Goal: Information Seeking & Learning: Learn about a topic

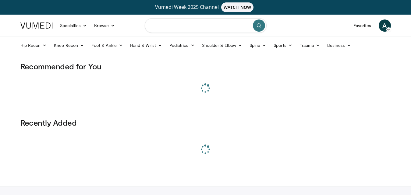
click at [172, 27] on input "Search topics, interventions" at bounding box center [206, 25] width 122 height 15
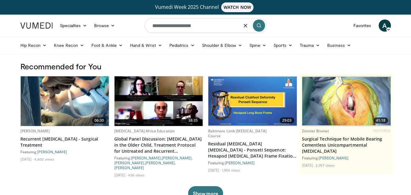
type input "**********"
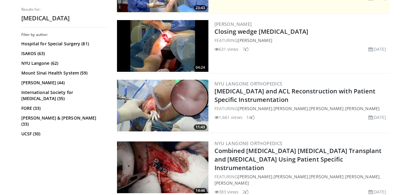
scroll to position [243, 0]
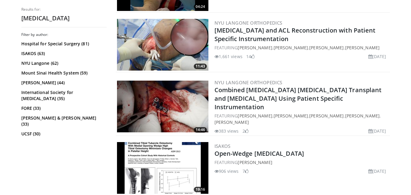
click at [163, 55] on img at bounding box center [162, 45] width 91 height 52
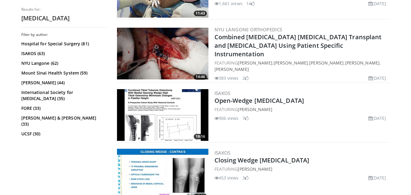
scroll to position [304, 0]
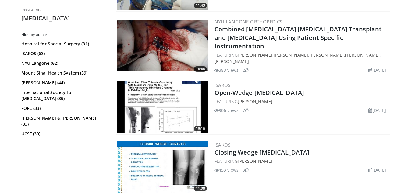
click at [163, 93] on img at bounding box center [162, 107] width 91 height 52
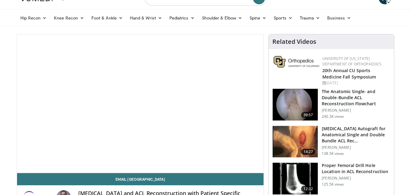
scroll to position [61, 0]
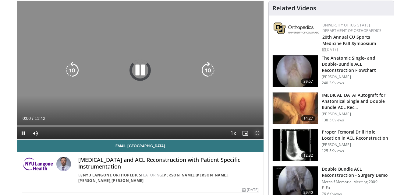
drag, startPoint x: 257, startPoint y: 134, endPoint x: 257, endPoint y: 160, distance: 26.5
click at [257, 134] on span "Video Player" at bounding box center [257, 133] width 12 height 12
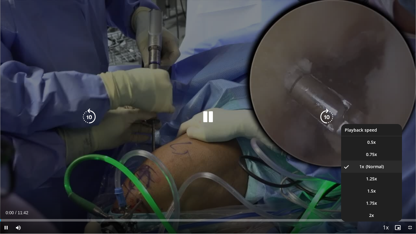
click at [384, 195] on span "Video Player" at bounding box center [385, 228] width 9 height 12
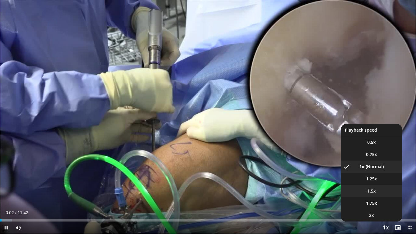
click at [371, 191] on span "1.5x" at bounding box center [371, 191] width 9 height 6
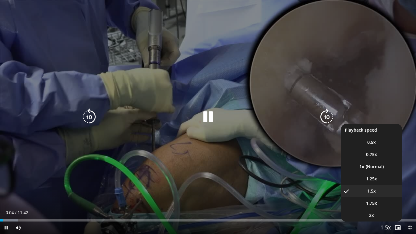
click at [389, 195] on span "Video Player" at bounding box center [385, 228] width 9 height 12
click at [385, 195] on span "Video Player" at bounding box center [385, 228] width 9 height 12
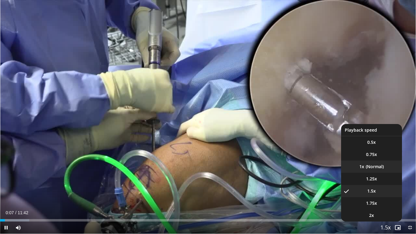
click at [368, 169] on li "1x" at bounding box center [371, 166] width 61 height 12
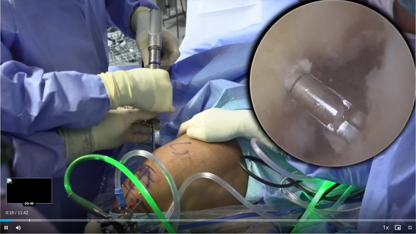
click at [30, 195] on div "Progress Bar" at bounding box center [29, 220] width 1 height 2
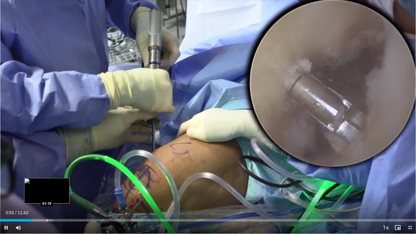
click at [47, 195] on div "Progress Bar" at bounding box center [33, 220] width 39 height 2
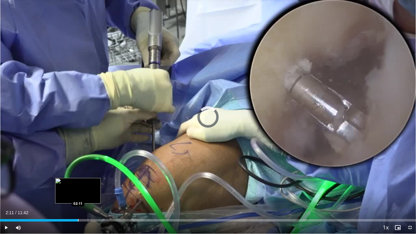
click at [78, 195] on div "Progress Bar" at bounding box center [78, 220] width 1 height 2
click at [84, 195] on div "Progress Bar" at bounding box center [84, 220] width 1 height 2
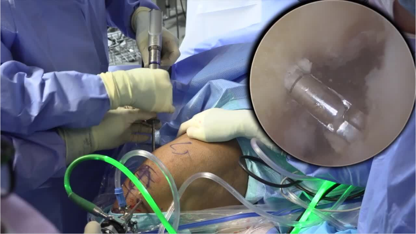
click at [89, 195] on video-js "**********" at bounding box center [208, 117] width 416 height 234
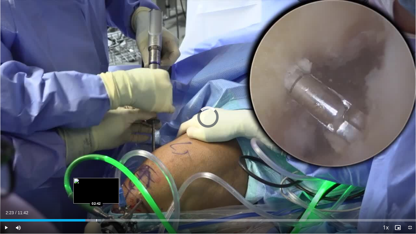
click at [96, 195] on div "Loaded : 24.22% 02:24 02:42" at bounding box center [208, 218] width 416 height 6
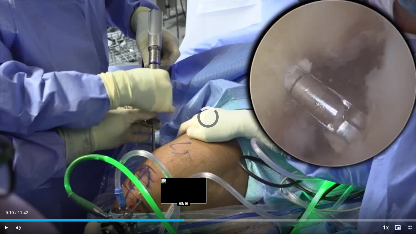
click at [184, 195] on div "Loaded : 29.92% 05:10 05:10" at bounding box center [208, 218] width 416 height 6
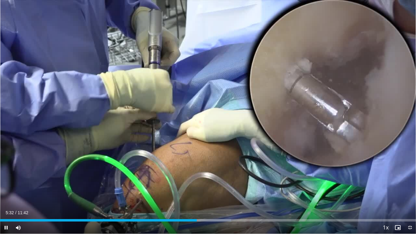
drag, startPoint x: 152, startPoint y: 181, endPoint x: 209, endPoint y: 179, distance: 57.3
click at [153, 181] on div "10 seconds Tap to unmute" at bounding box center [208, 116] width 416 height 233
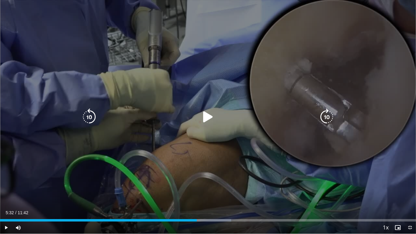
click at [216, 185] on div "10 seconds Tap to unmute" at bounding box center [208, 116] width 416 height 233
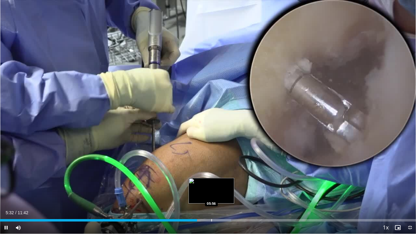
click at [212, 195] on div "Progress Bar" at bounding box center [211, 220] width 1 height 2
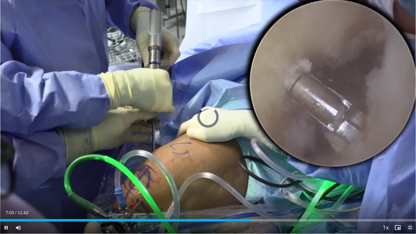
click at [408, 195] on span "Video Player" at bounding box center [410, 227] width 12 height 12
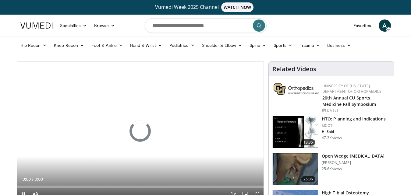
scroll to position [61, 0]
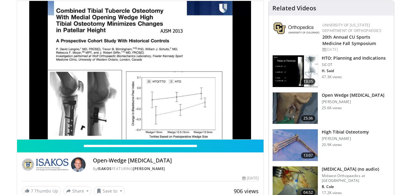
click at [285, 110] on img at bounding box center [294, 109] width 45 height 32
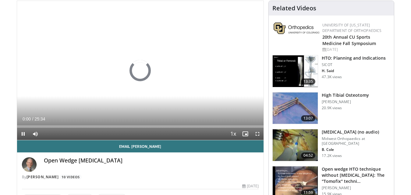
scroll to position [30, 0]
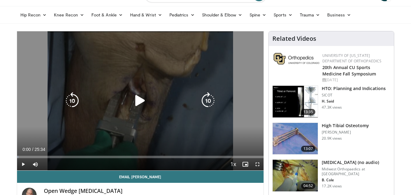
click at [138, 95] on icon "Video Player" at bounding box center [139, 100] width 17 height 17
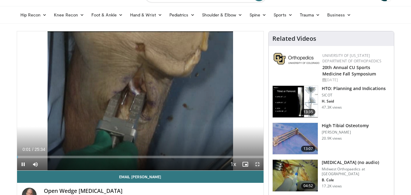
click at [259, 166] on span "Video Player" at bounding box center [257, 164] width 12 height 12
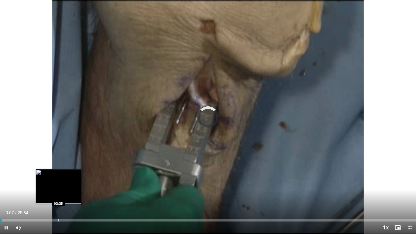
click at [58, 195] on div "Loaded : 0.00% 00:07 03:35" at bounding box center [208, 220] width 416 height 2
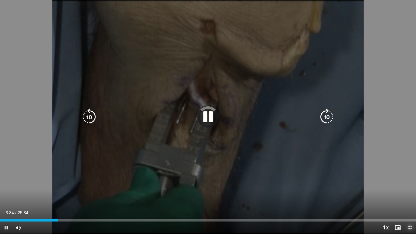
click at [410, 195] on span "Video Player" at bounding box center [410, 227] width 12 height 12
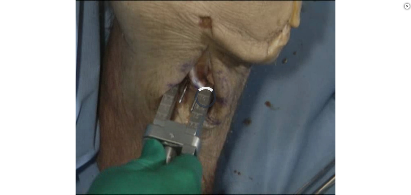
scroll to position [122, 0]
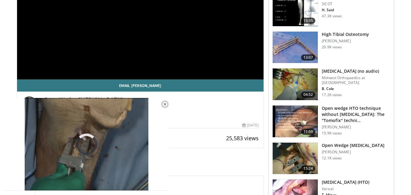
click at [288, 121] on img at bounding box center [294, 122] width 45 height 32
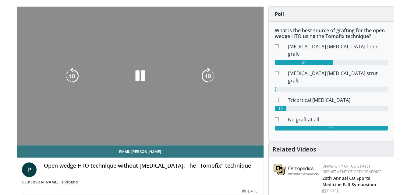
scroll to position [61, 0]
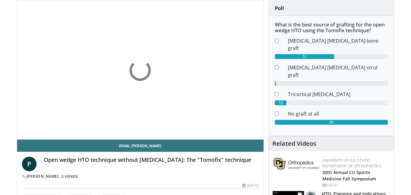
click at [274, 110] on dt at bounding box center [276, 115] width 13 height 10
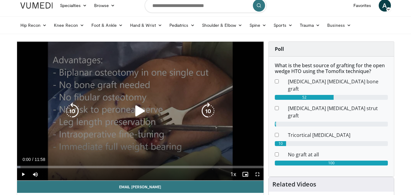
scroll to position [30, 0]
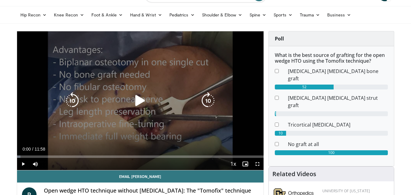
click at [136, 100] on icon "Video Player" at bounding box center [139, 100] width 17 height 17
click at [258, 165] on span "Video Player" at bounding box center [257, 164] width 12 height 12
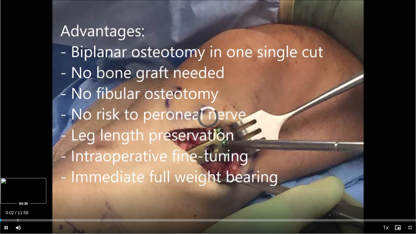
click at [18, 195] on div "Progress Bar" at bounding box center [18, 220] width 1 height 2
click at [410, 195] on span "Video Player" at bounding box center [410, 227] width 12 height 12
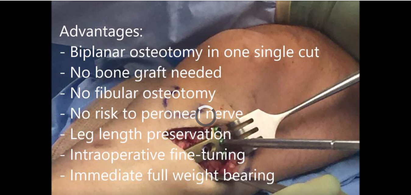
scroll to position [0, 0]
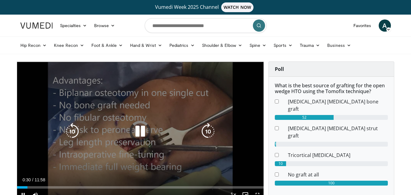
click at [144, 118] on div "10 seconds Tap to unmute" at bounding box center [140, 131] width 247 height 139
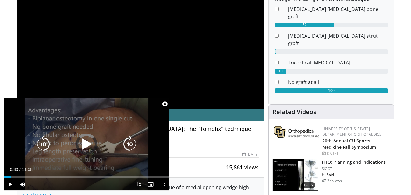
scroll to position [61, 0]
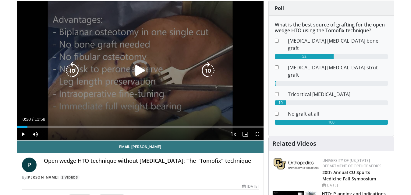
click at [134, 69] on icon "Video Player" at bounding box center [139, 70] width 17 height 17
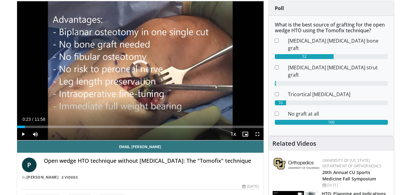
drag, startPoint x: 26, startPoint y: 124, endPoint x: 16, endPoint y: 126, distance: 10.0
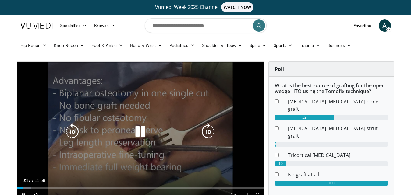
scroll to position [30, 0]
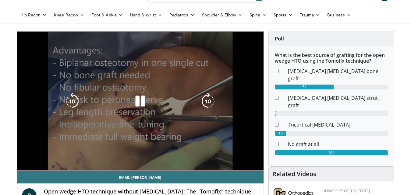
click at [151, 97] on div "Video Player" at bounding box center [140, 101] width 148 height 12
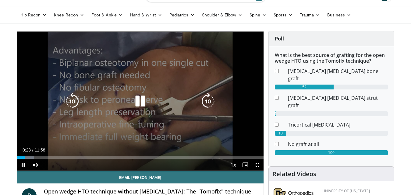
click at [142, 99] on icon "Video Player" at bounding box center [139, 101] width 17 height 17
click at [95, 119] on div "10 seconds Tap to unmute" at bounding box center [140, 101] width 247 height 140
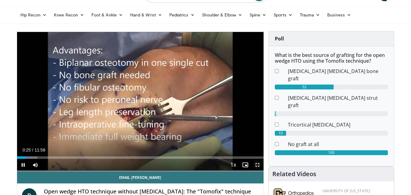
click at [258, 163] on span "Video Player" at bounding box center [257, 165] width 12 height 12
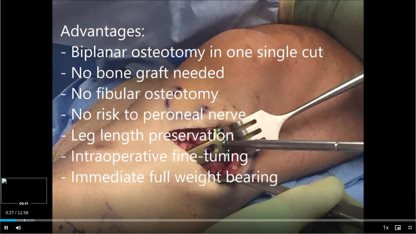
click at [24, 195] on div "Progress Bar" at bounding box center [24, 220] width 1 height 2
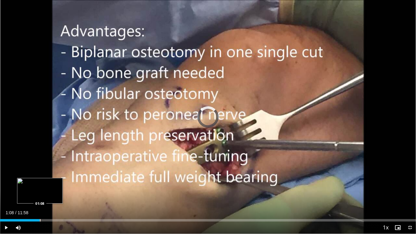
click at [40, 195] on div "Loaded : 8.36% 00:43 01:08" at bounding box center [208, 220] width 416 height 2
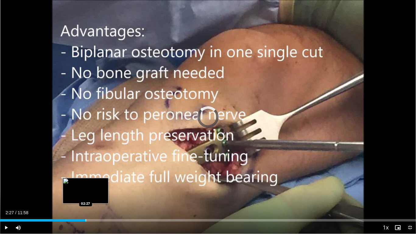
click at [86, 195] on div "Progress Bar" at bounding box center [86, 220] width 1 height 2
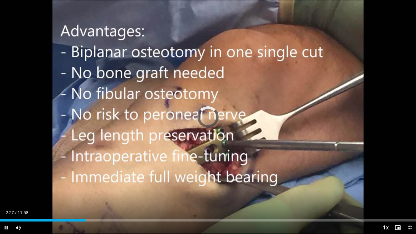
click at [117, 163] on div "10 seconds Tap to unmute" at bounding box center [208, 116] width 416 height 233
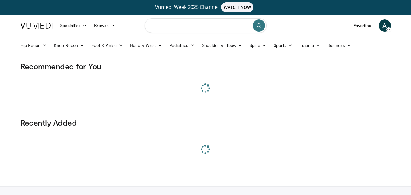
click at [196, 27] on input "Search topics, interventions" at bounding box center [206, 25] width 122 height 15
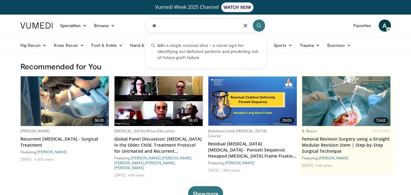
type input "*"
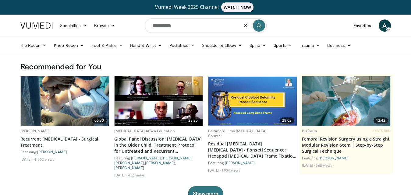
type input "**********"
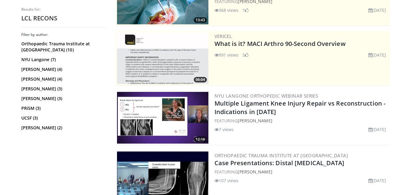
scroll to position [183, 0]
